Goal: Task Accomplishment & Management: Use online tool/utility

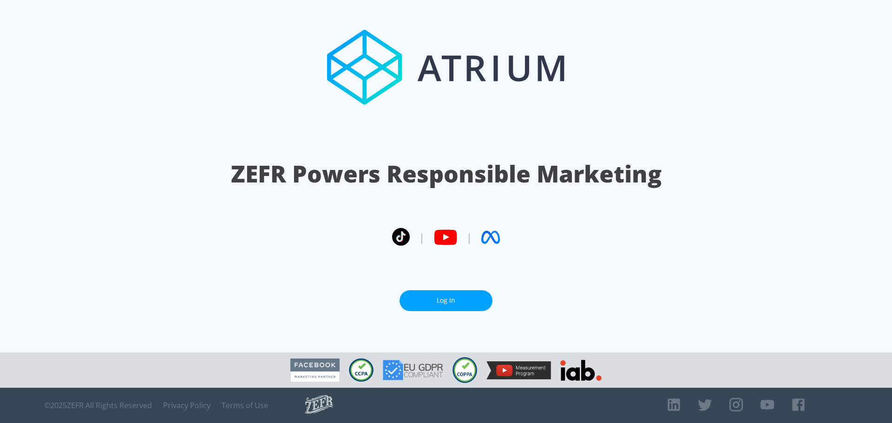
click at [442, 296] on link "Log In" at bounding box center [446, 300] width 93 height 21
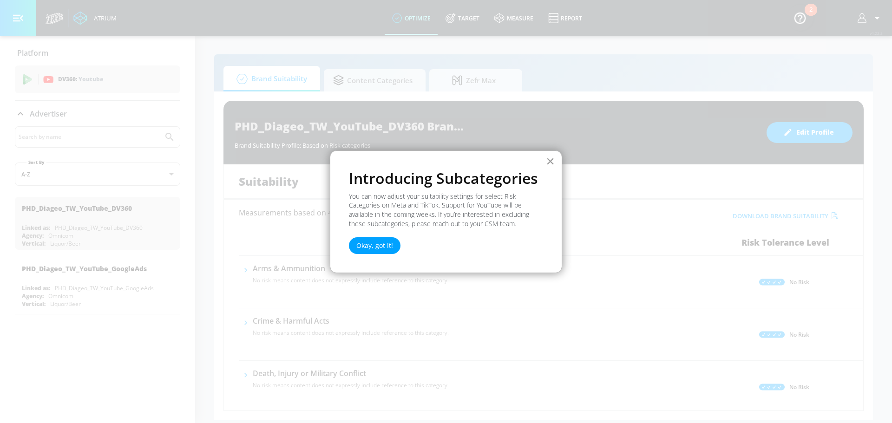
click at [552, 157] on button "×" at bounding box center [550, 161] width 9 height 15
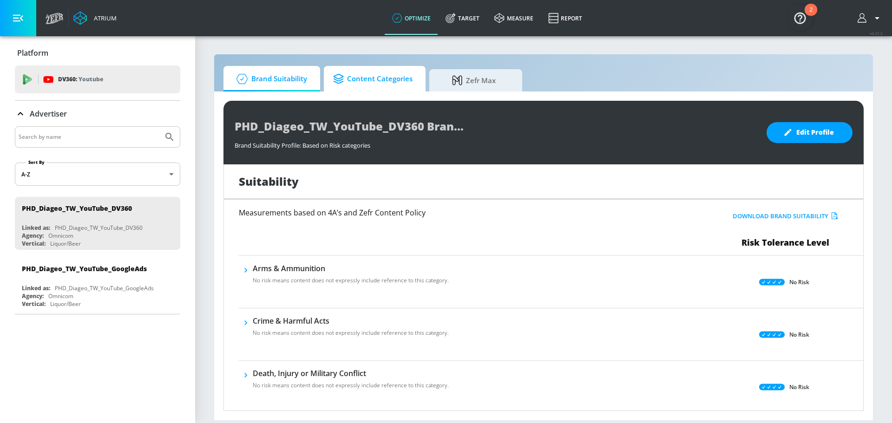
click at [380, 79] on span "Content Categories" at bounding box center [372, 79] width 79 height 22
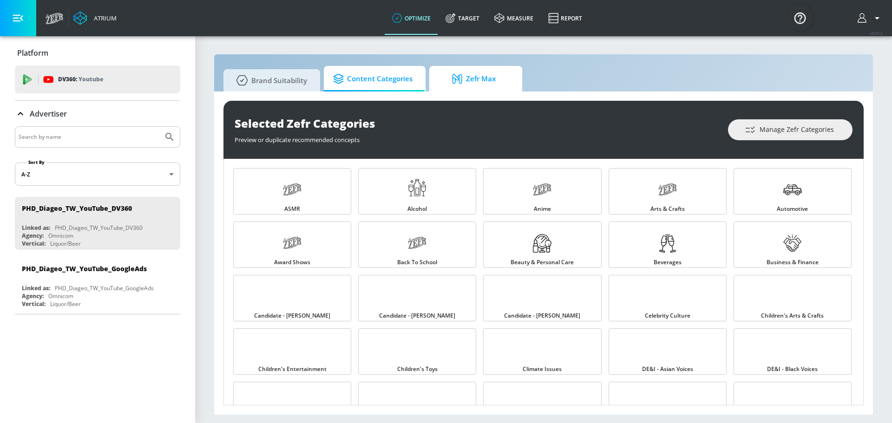
click at [439, 70] on span "Zefr Max" at bounding box center [474, 79] width 71 height 22
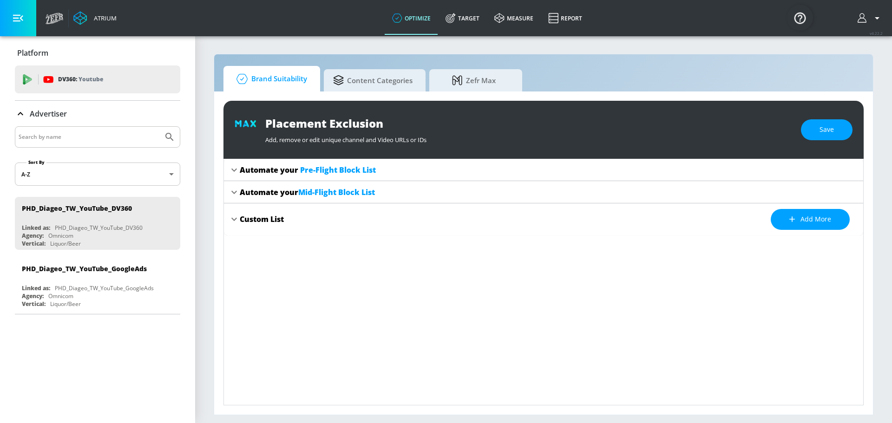
click at [253, 79] on span "Brand Suitability" at bounding box center [270, 79] width 74 height 22
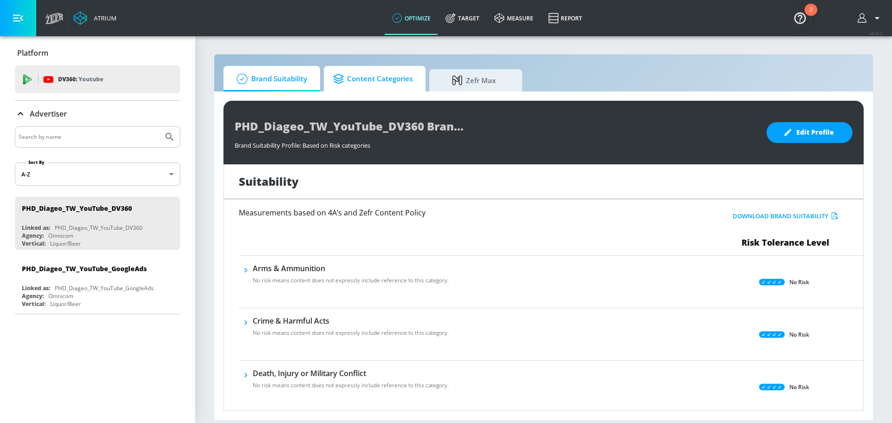
click at [363, 84] on span "Content Categories" at bounding box center [372, 79] width 79 height 22
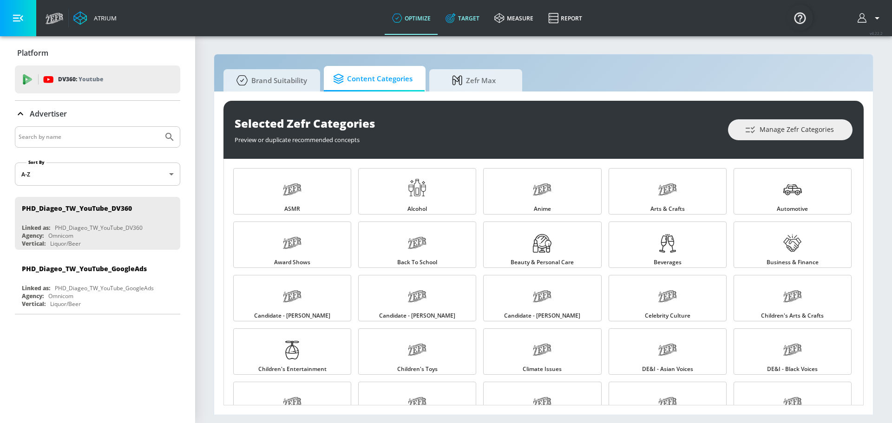
click at [467, 22] on link "Target" at bounding box center [462, 17] width 49 height 33
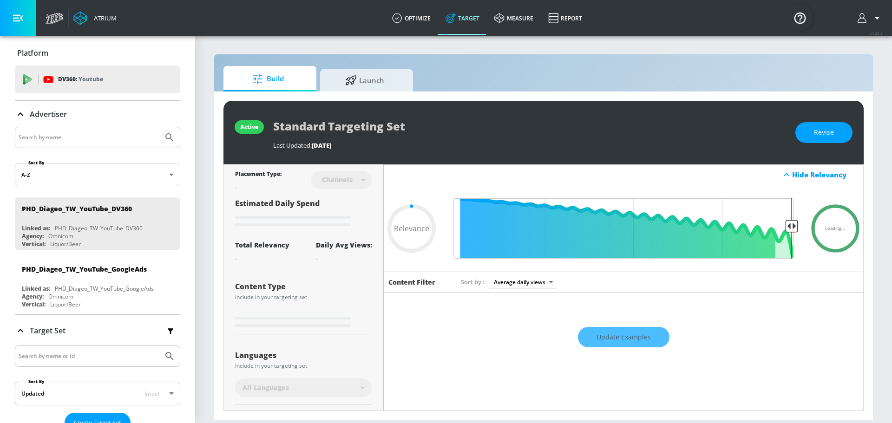
type input "0.05"
click at [359, 75] on span "Launch" at bounding box center [365, 79] width 71 height 22
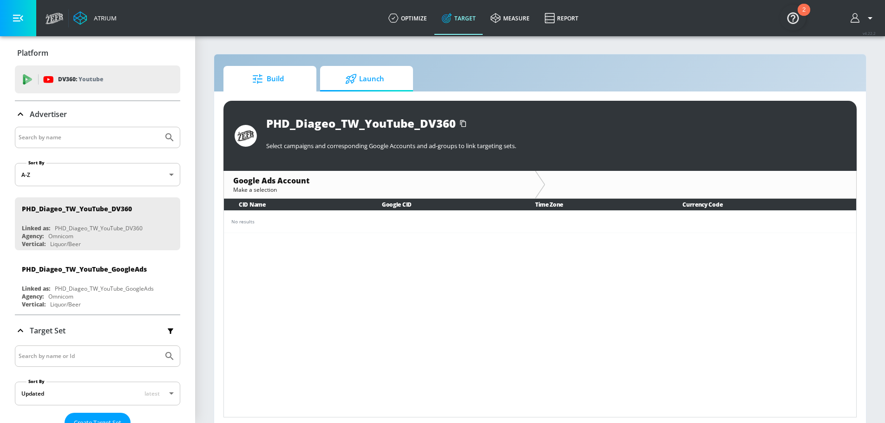
click at [262, 81] on icon at bounding box center [258, 79] width 12 height 10
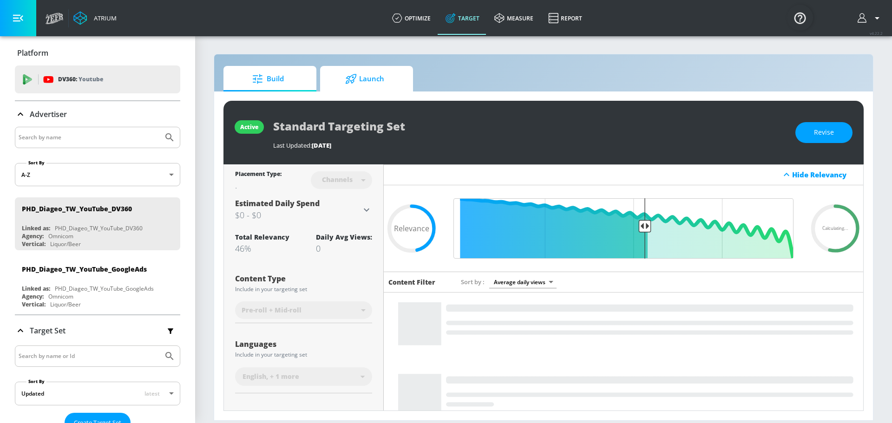
click at [330, 82] on span "Launch" at bounding box center [365, 79] width 71 height 22
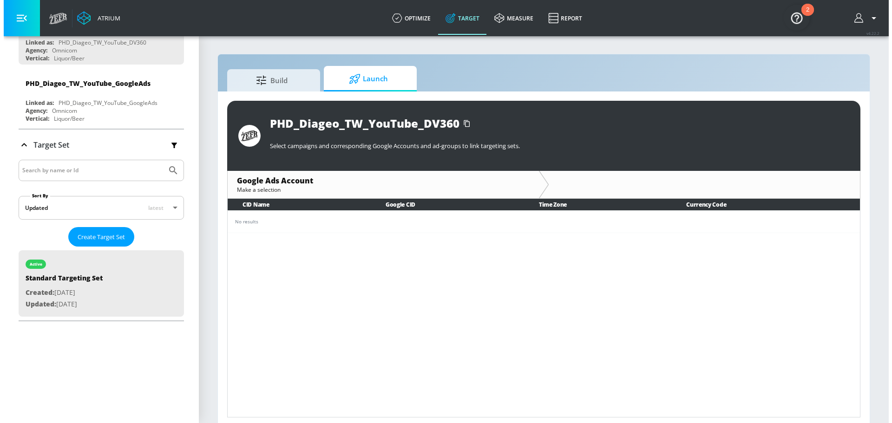
scroll to position [139, 0]
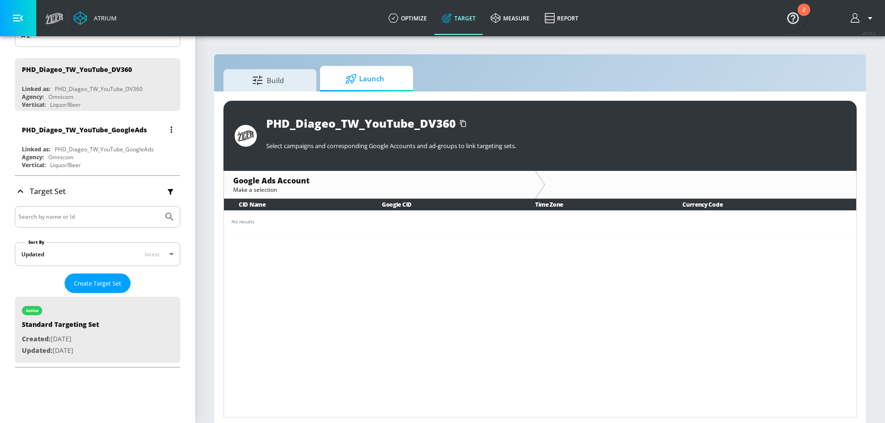
click at [67, 139] on div "PHD_Diageo_TW_YouTube_GoogleAds" at bounding box center [100, 130] width 156 height 22
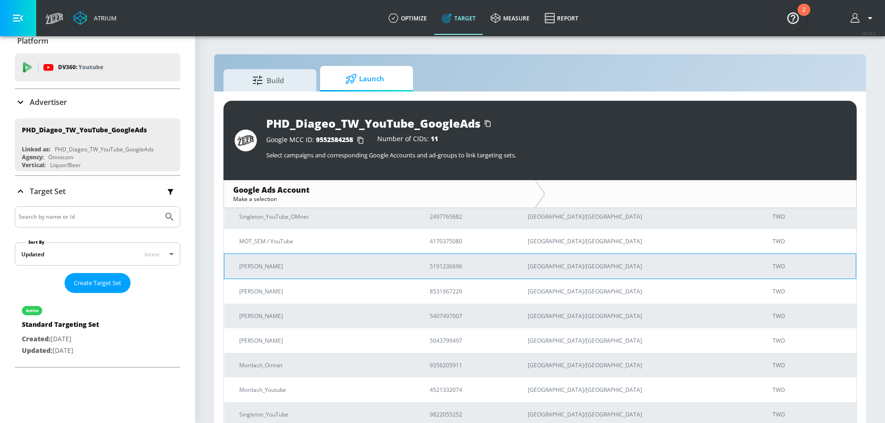
scroll to position [99, 0]
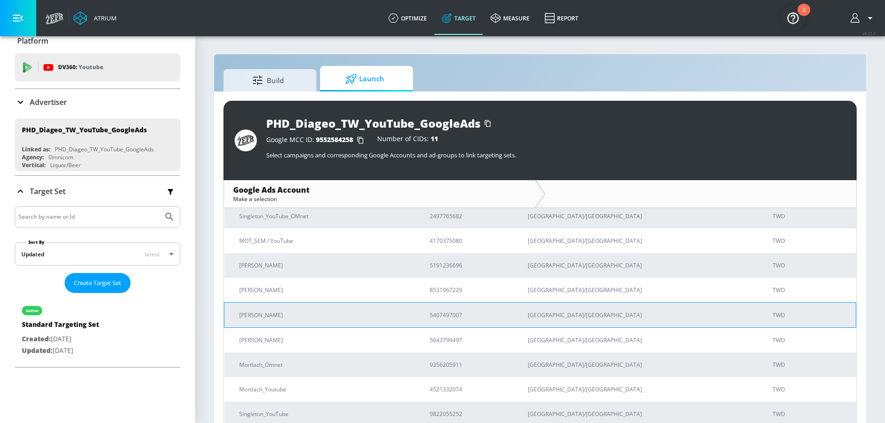
click at [773, 316] on p "TWD" at bounding box center [811, 315] width 76 height 10
